Goal: Task Accomplishment & Management: Use online tool/utility

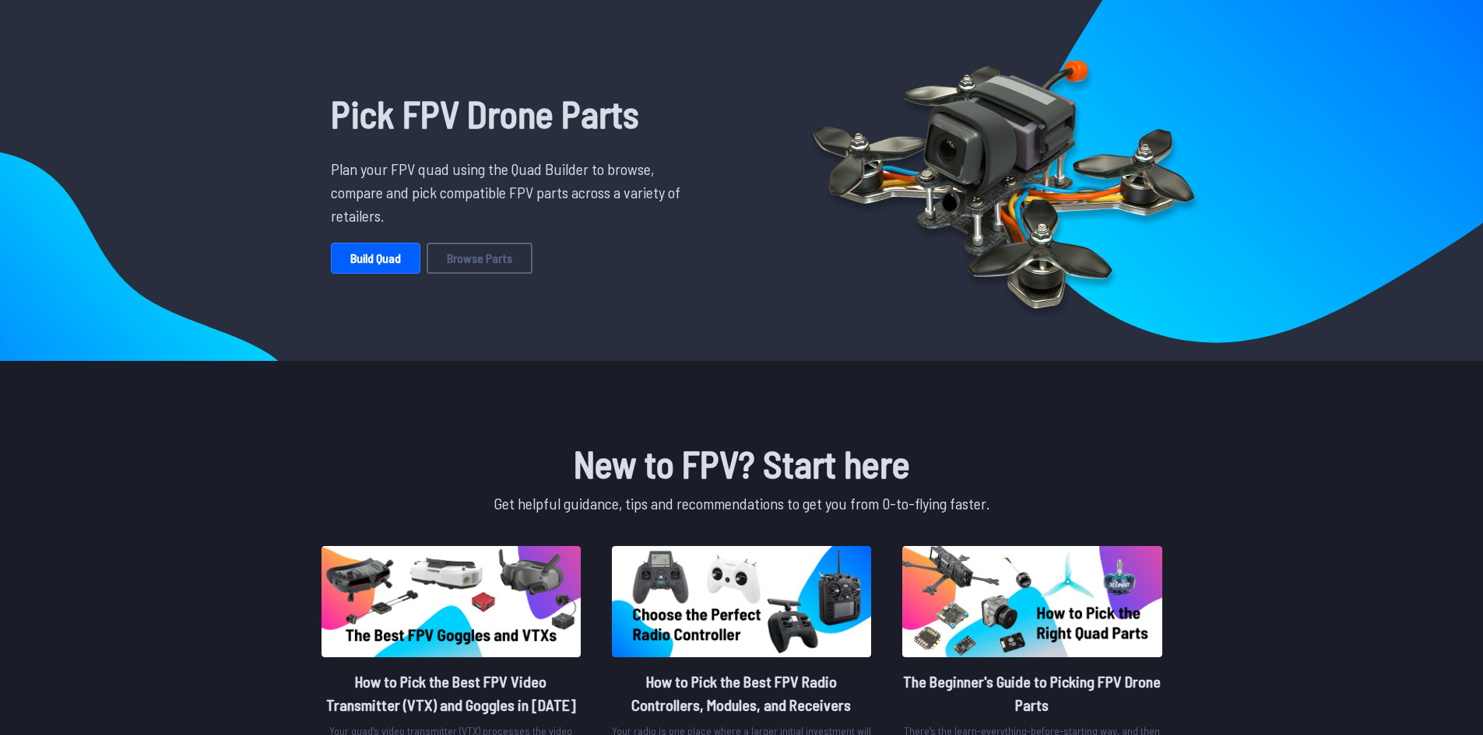
scroll to position [34, 0]
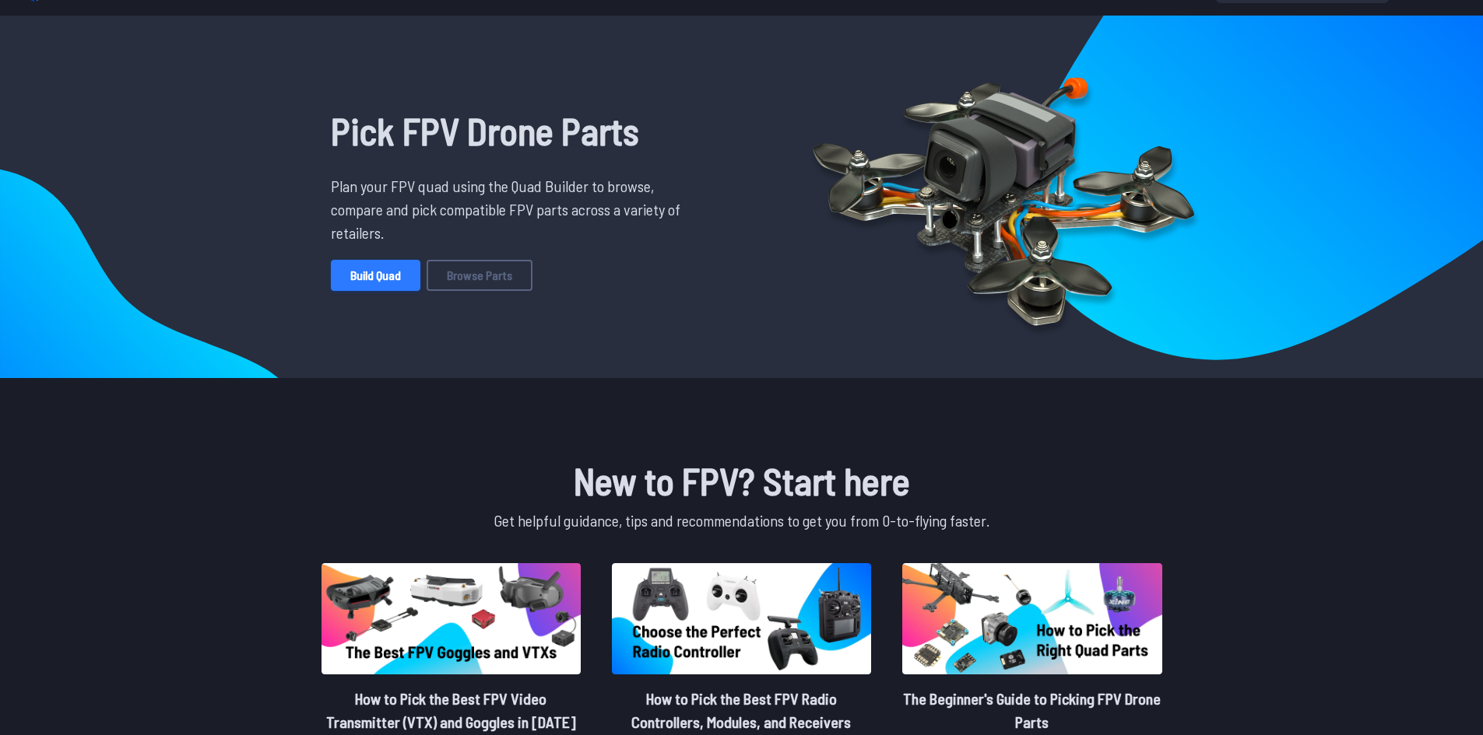
click at [399, 281] on link "Build Quad" at bounding box center [376, 275] width 90 height 31
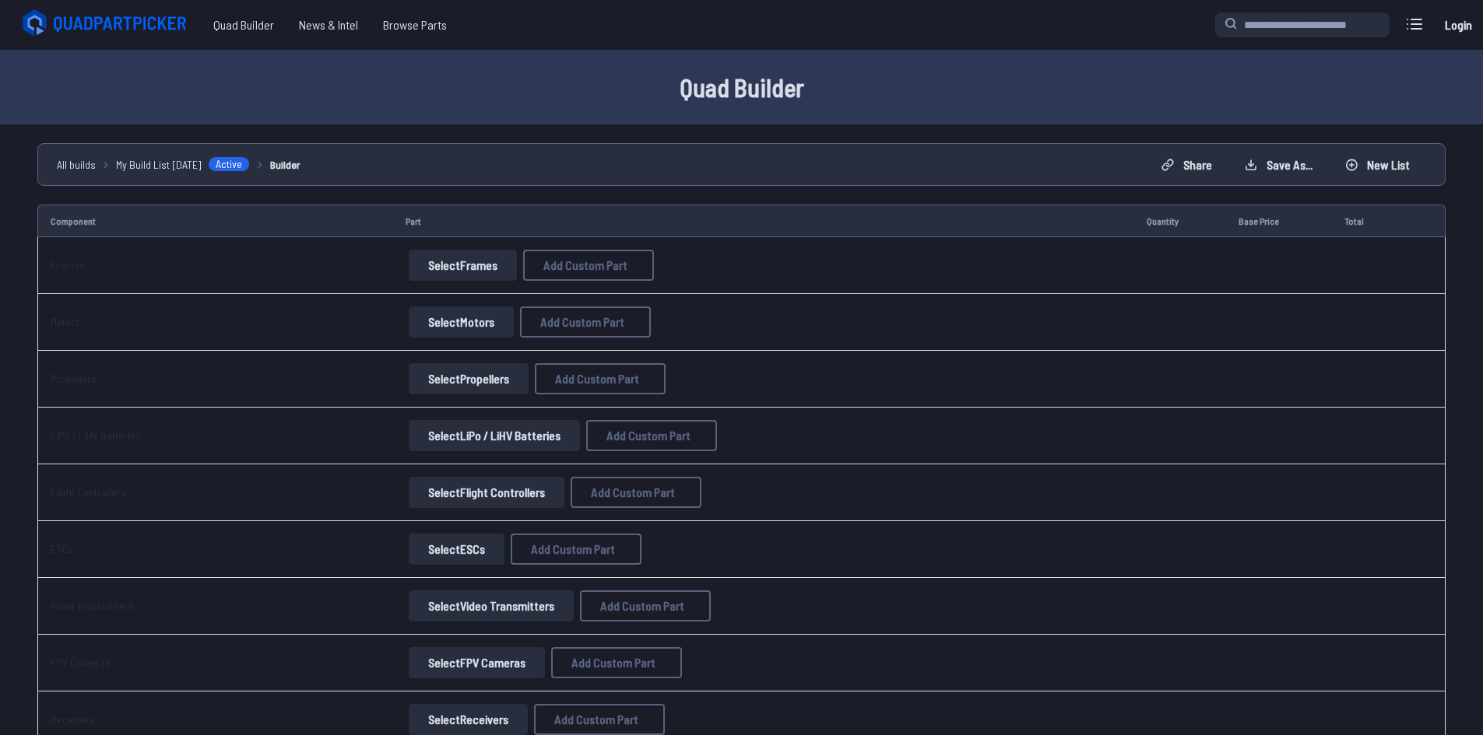
click at [473, 266] on button "Select Frames" at bounding box center [463, 265] width 108 height 31
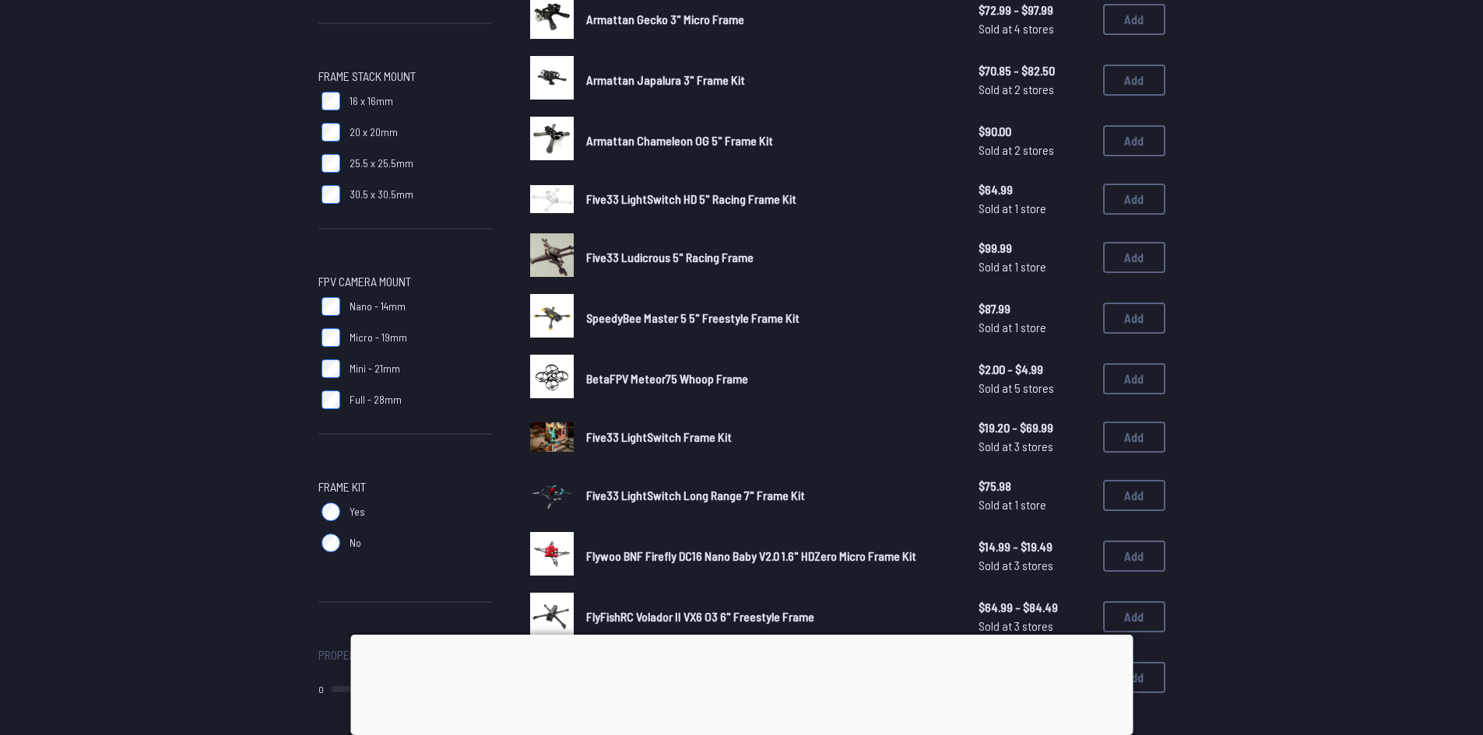
scroll to position [934, 0]
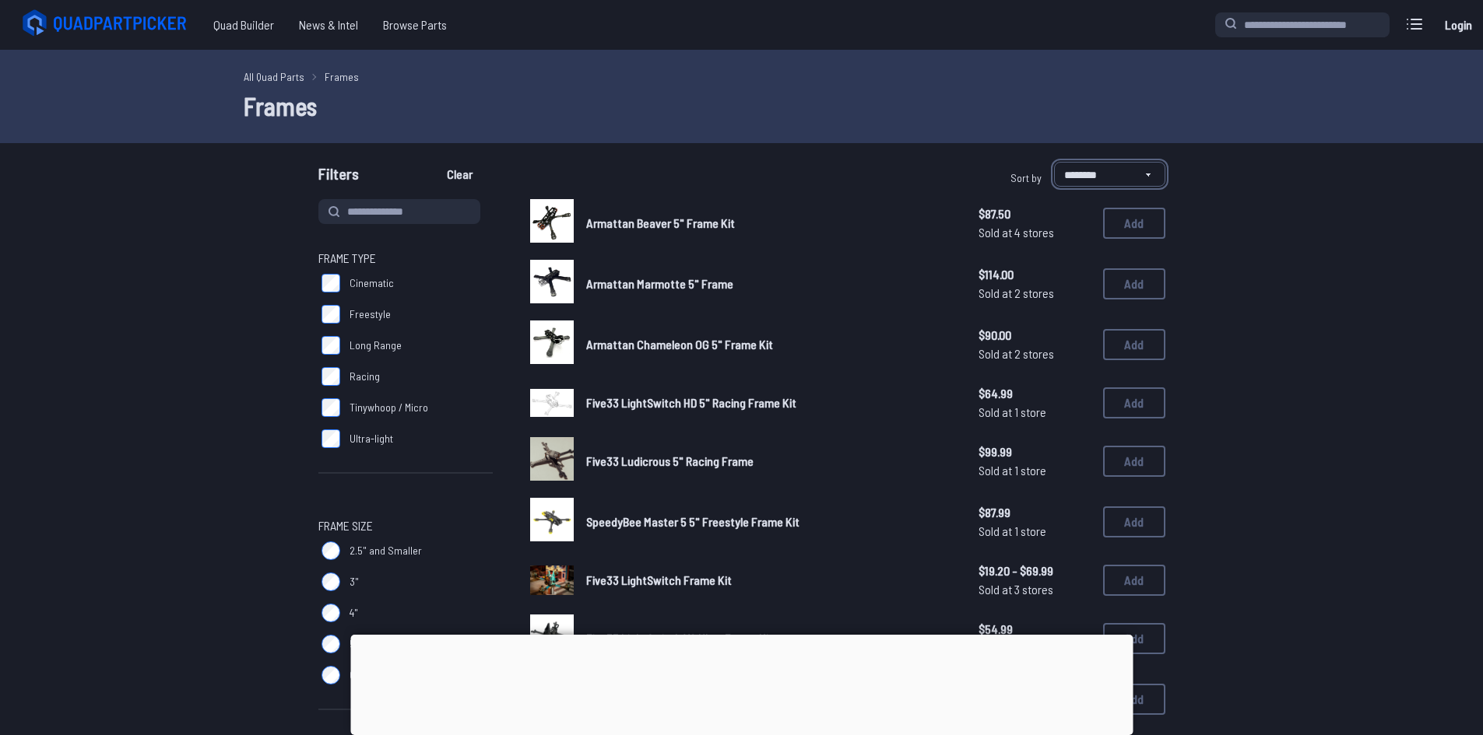
select select "*********"
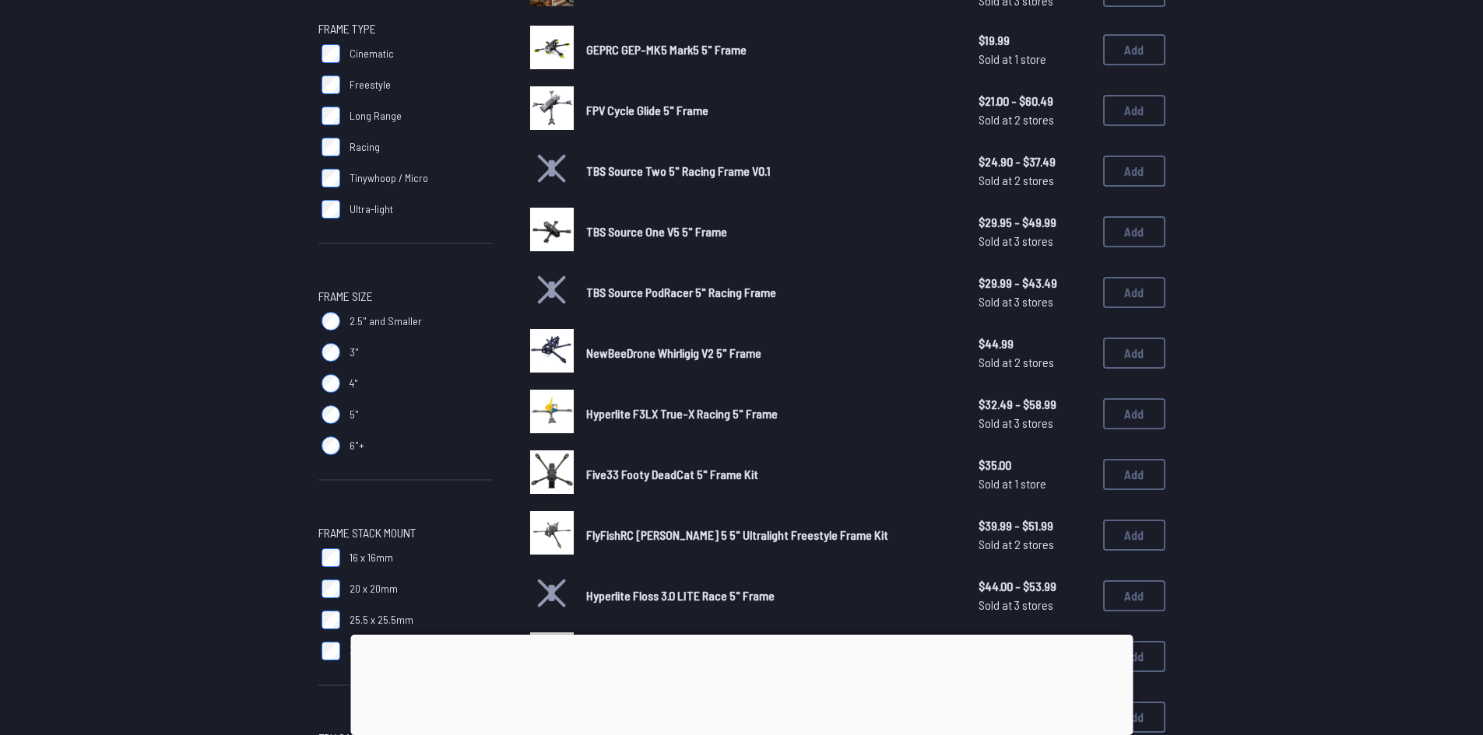
scroll to position [233, 0]
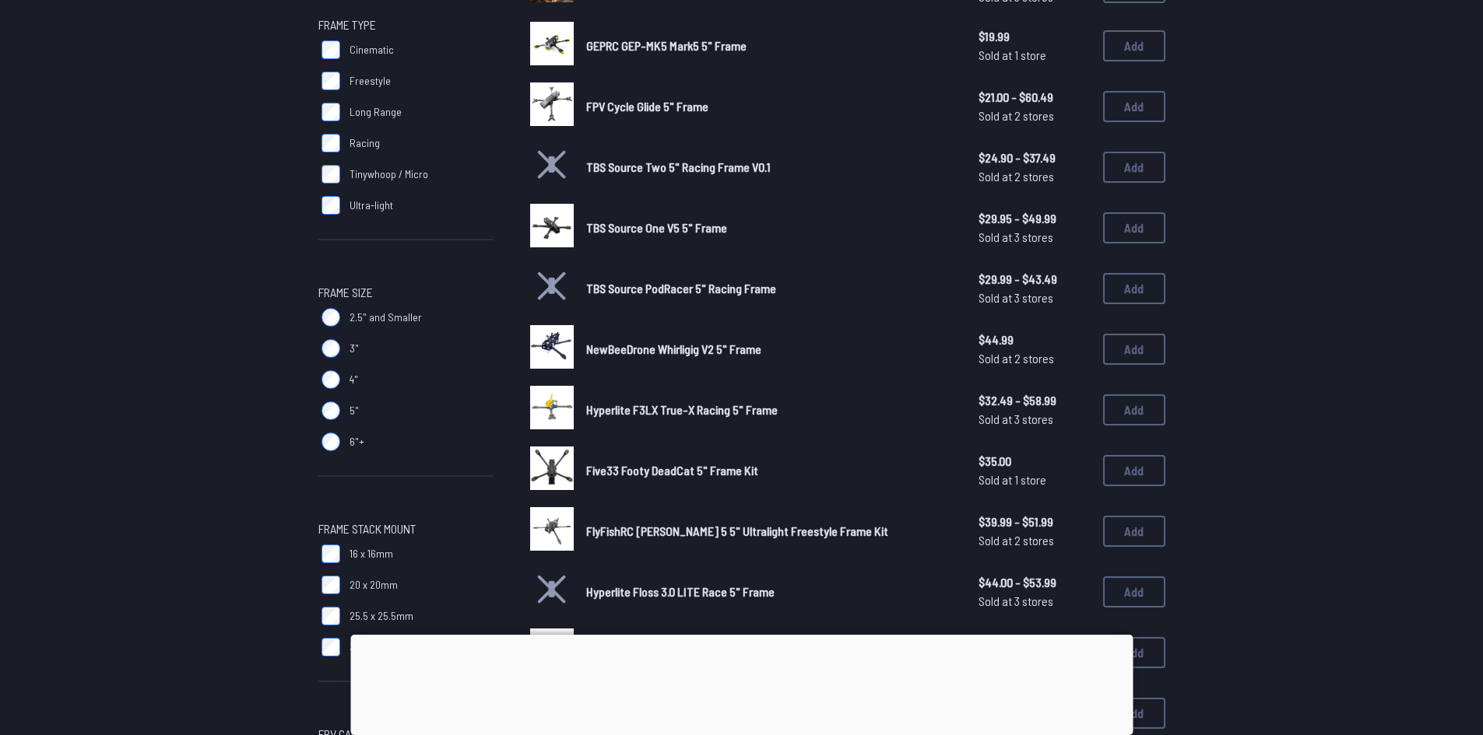
click at [405, 182] on label "Tinywhoop / Micro" at bounding box center [405, 174] width 174 height 31
